Goal: Complete application form: Complete application form

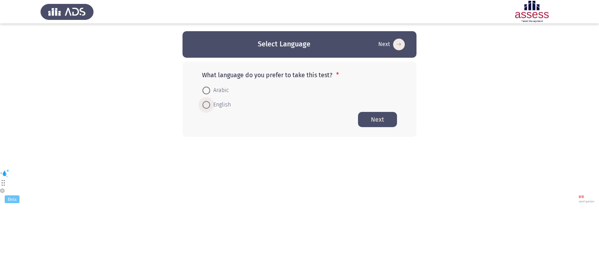
click at [205, 104] on span at bounding box center [207, 105] width 8 height 8
click at [205, 104] on input "English" at bounding box center [207, 105] width 8 height 8
radio input "true"
click at [387, 118] on button "Next" at bounding box center [377, 119] width 39 height 15
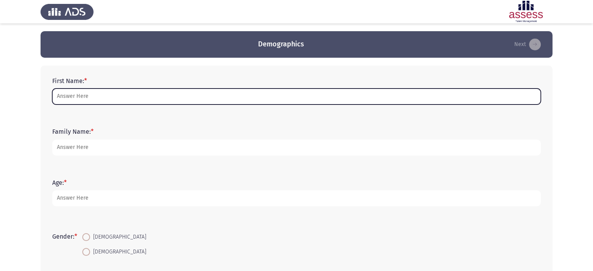
click at [293, 90] on input "First Name: *" at bounding box center [296, 97] width 489 height 16
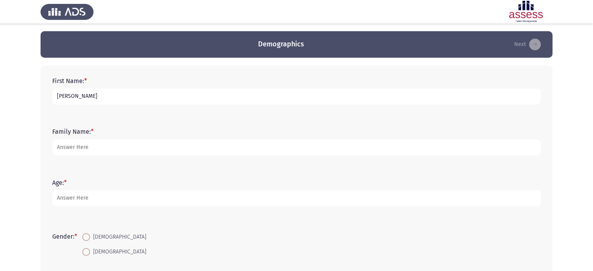
type input "[PERSON_NAME]"
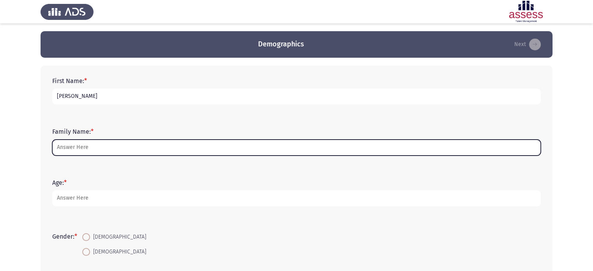
click at [210, 148] on input "Family Name: *" at bounding box center [296, 148] width 489 height 16
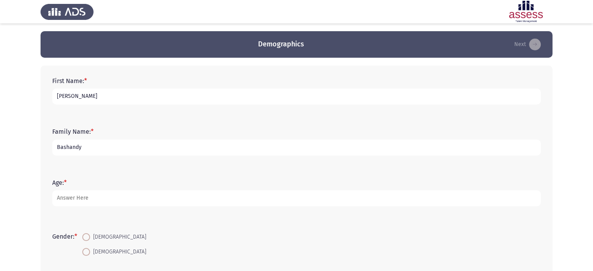
type input "Bashandy"
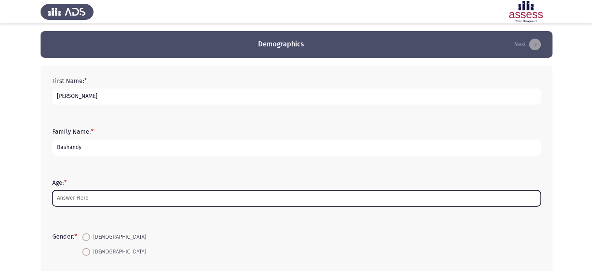
click at [166, 194] on input "Age: *" at bounding box center [296, 198] width 489 height 16
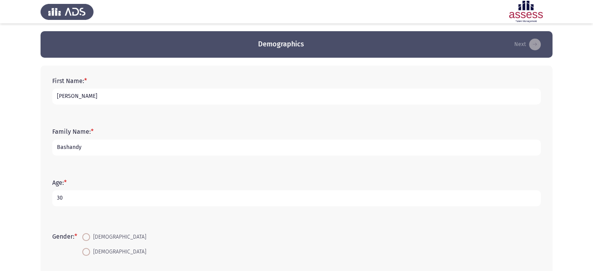
click at [166, 194] on input "30" at bounding box center [296, 198] width 489 height 16
type input "30"
click at [97, 236] on span "[DEMOGRAPHIC_DATA]" at bounding box center [118, 237] width 56 height 9
click at [90, 236] on input "[DEMOGRAPHIC_DATA]" at bounding box center [86, 237] width 8 height 8
radio input "true"
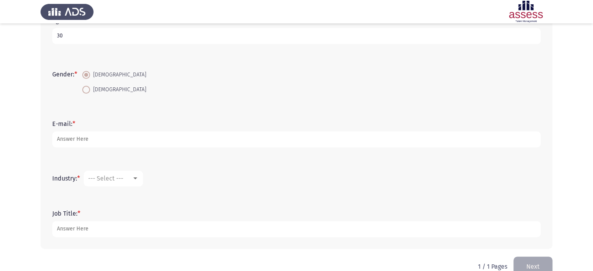
scroll to position [167, 0]
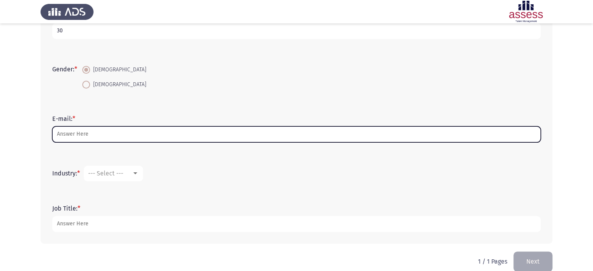
click at [223, 135] on input "E-mail: *" at bounding box center [296, 134] width 489 height 16
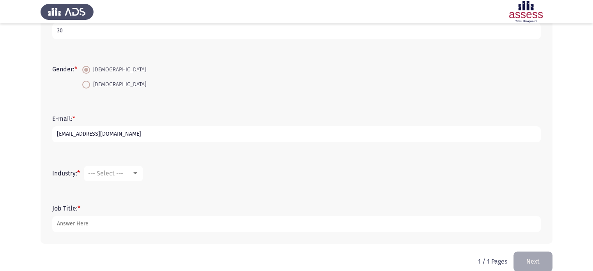
type input "[EMAIL_ADDRESS][DOMAIN_NAME]"
click at [123, 179] on mat-select "--- Select ---" at bounding box center [113, 174] width 59 height 16
click at [139, 175] on div at bounding box center [135, 174] width 7 height 6
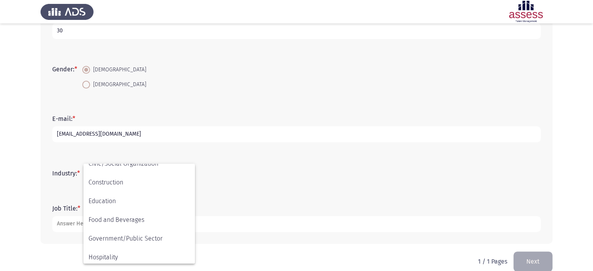
scroll to position [96, 0]
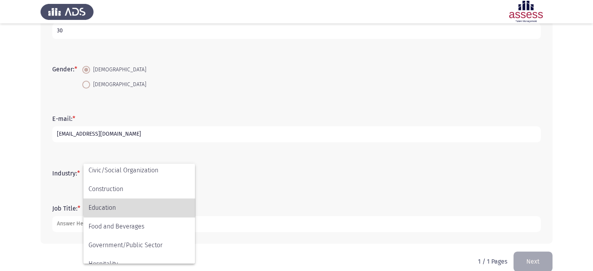
click at [167, 206] on span "Education" at bounding box center [139, 208] width 101 height 19
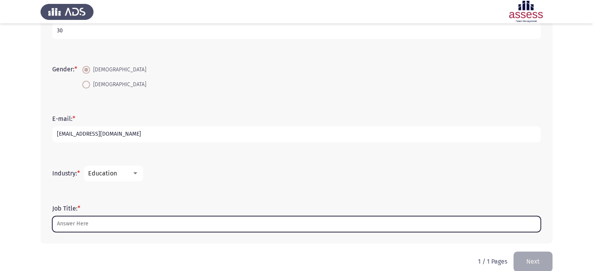
click at [131, 218] on input "Job Title: *" at bounding box center [296, 224] width 489 height 16
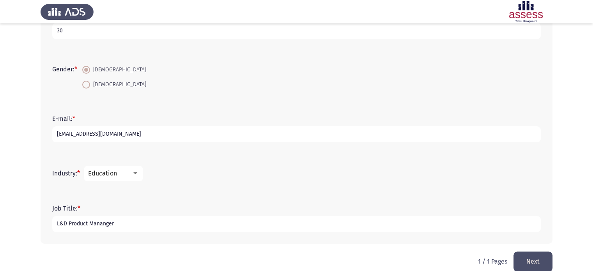
click at [111, 224] on input "L&D Product Mananger" at bounding box center [296, 224] width 489 height 16
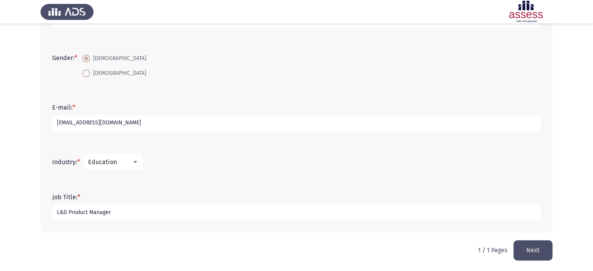
type input "L&D Product Manager"
click at [535, 251] on button "Next" at bounding box center [533, 250] width 39 height 20
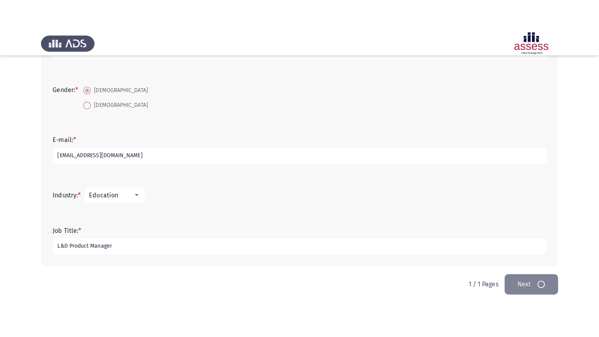
scroll to position [0, 0]
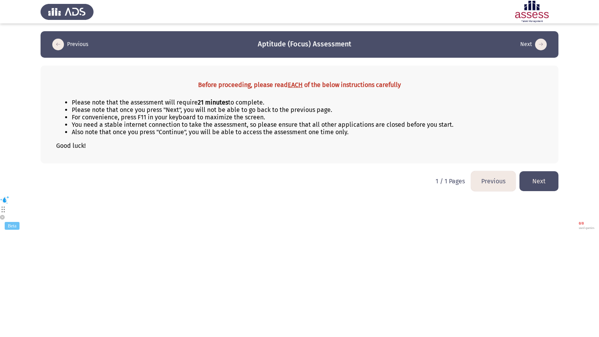
click at [542, 176] on button "Next" at bounding box center [539, 181] width 39 height 20
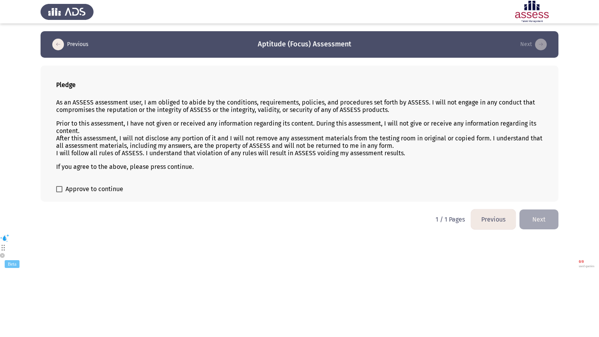
click at [103, 196] on div "Pledge As an ASSESS assessment user, I am obliged to abide by the conditions, r…" at bounding box center [300, 134] width 518 height 136
click at [103, 192] on span "Approve to continue" at bounding box center [95, 189] width 58 height 9
click at [59, 192] on input "Approve to continue" at bounding box center [59, 192] width 0 height 0
checkbox input "true"
click at [545, 222] on button "Next" at bounding box center [539, 220] width 39 height 20
